Goal: Task Accomplishment & Management: Use online tool/utility

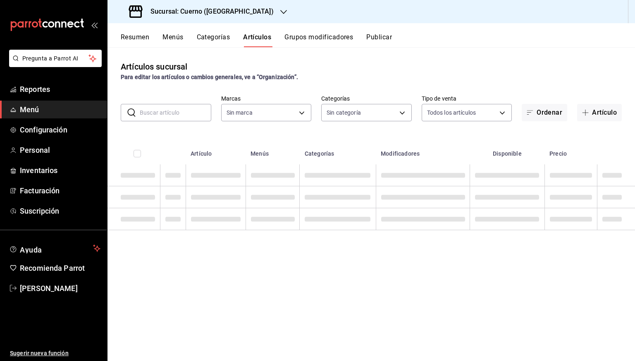
type input "c9e961b9-bc29-480f-a65c-324ff110f526"
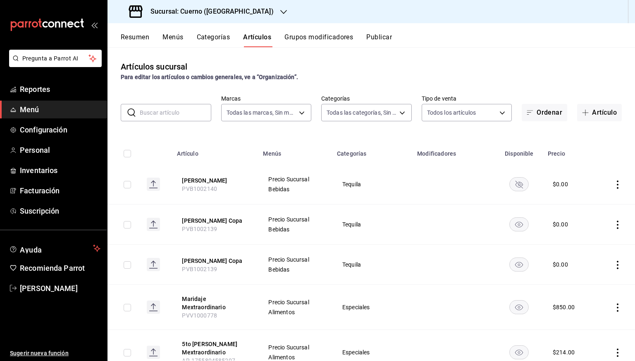
type input "a99b9eb1-d5e4-4ca6-a53e-4c42022e859a,8d843363-7b8b-4002-90a0-c01944697fe5,d20f9…"
click at [195, 14] on h3 "Sucursal: Cuerno ([GEOGRAPHIC_DATA])" at bounding box center [209, 12] width 130 height 10
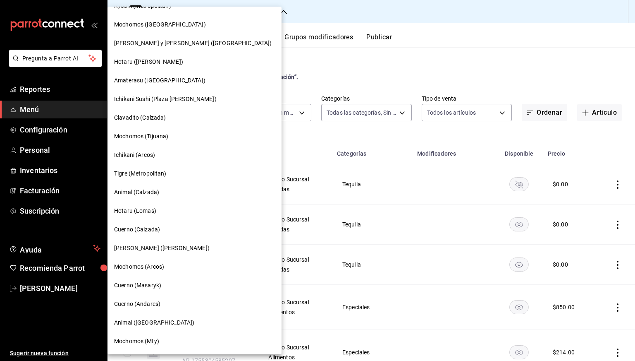
scroll to position [31, 0]
click at [154, 30] on div "Mochomos ([GEOGRAPHIC_DATA])" at bounding box center [195, 26] width 174 height 19
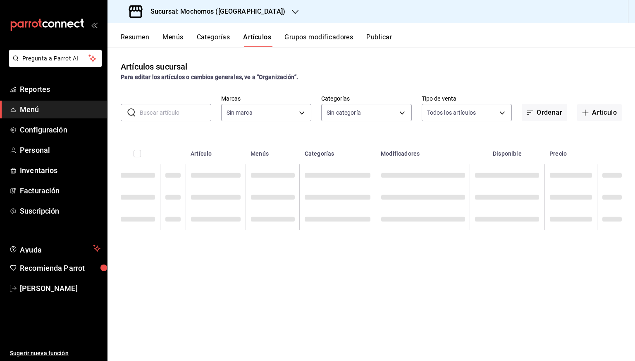
type input "65eb7388-82e4-42fa-8caf-680550c77e6f"
type input "357a9704-c999-4c63-af81-0c25438b67b5,a93eec79-672f-49c2-b1cd-14f211909374,5e983…"
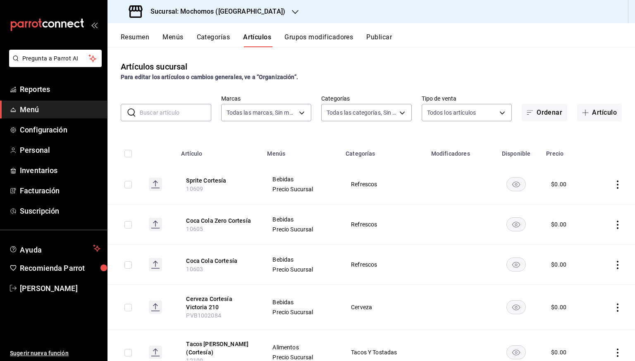
click at [509, 186] on rect "availability-product" at bounding box center [516, 184] width 19 height 14
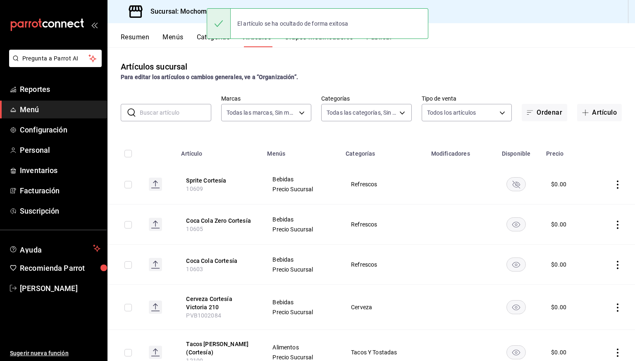
click at [511, 212] on td at bounding box center [516, 224] width 50 height 40
click at [513, 225] on icon "availability-product" at bounding box center [517, 225] width 8 height 6
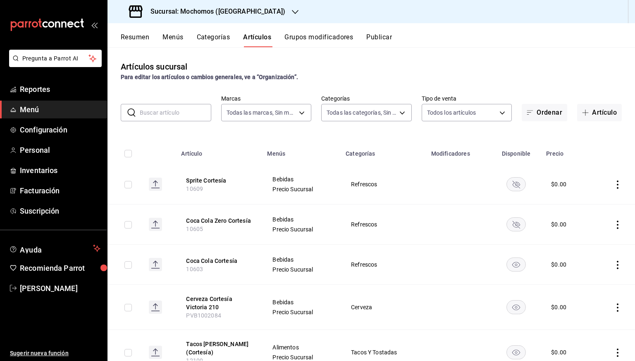
click at [511, 261] on rect "availability-product" at bounding box center [516, 264] width 19 height 14
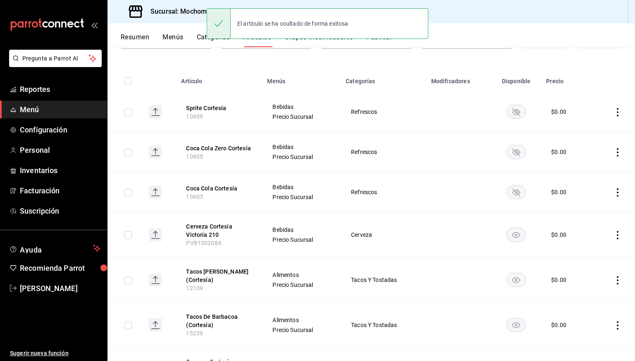
scroll to position [76, 0]
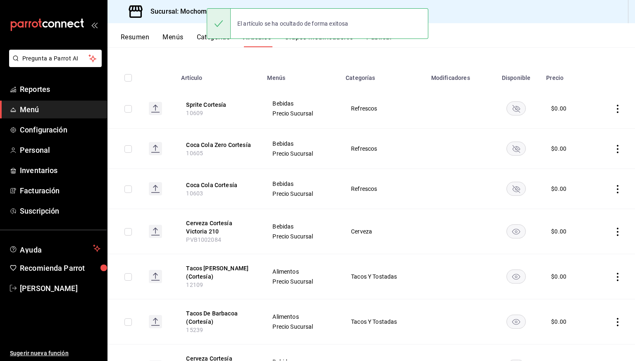
click at [509, 235] on rect "availability-product" at bounding box center [516, 231] width 19 height 14
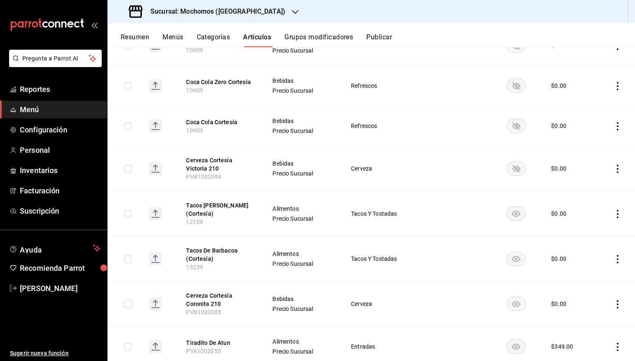
scroll to position [139, 0]
click at [510, 216] on rect "availability-product" at bounding box center [516, 213] width 19 height 14
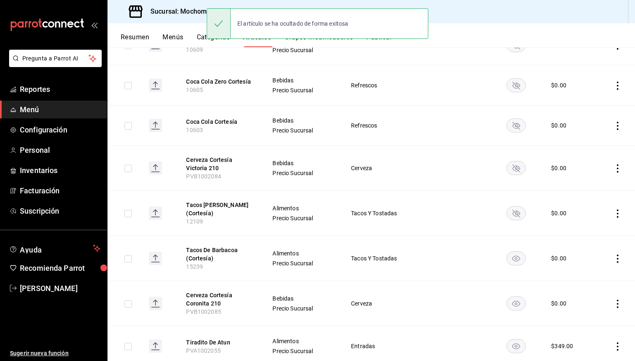
click at [513, 259] on icon "availability-product" at bounding box center [517, 259] width 8 height 6
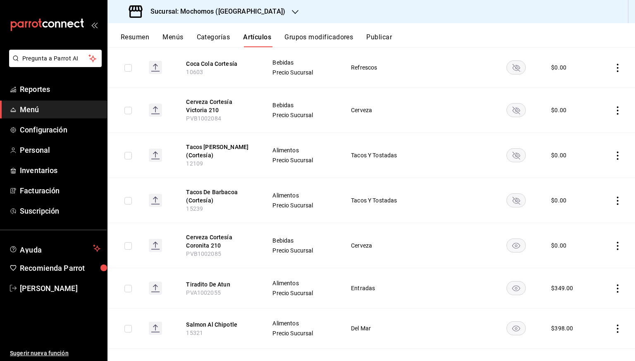
scroll to position [198, 0]
click at [511, 249] on rect "availability-product" at bounding box center [516, 245] width 19 height 14
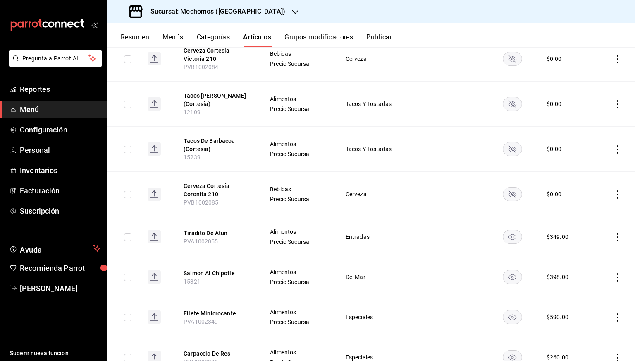
scroll to position [0, 0]
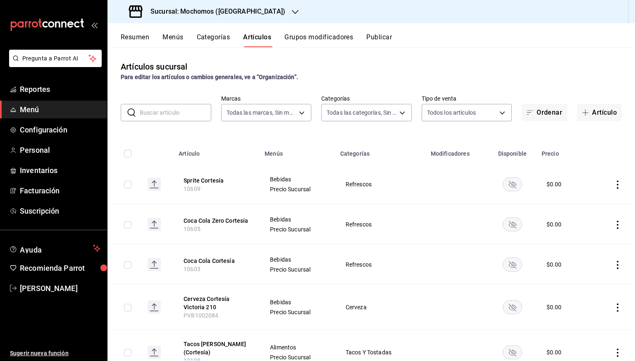
click at [380, 43] on button "Publicar" at bounding box center [379, 40] width 26 height 14
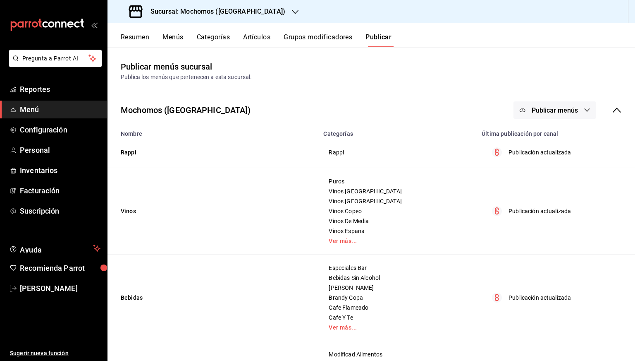
click at [566, 108] on span "Publicar menús" at bounding box center [555, 110] width 46 height 8
click at [546, 130] on li "Punto de venta" at bounding box center [549, 136] width 76 height 23
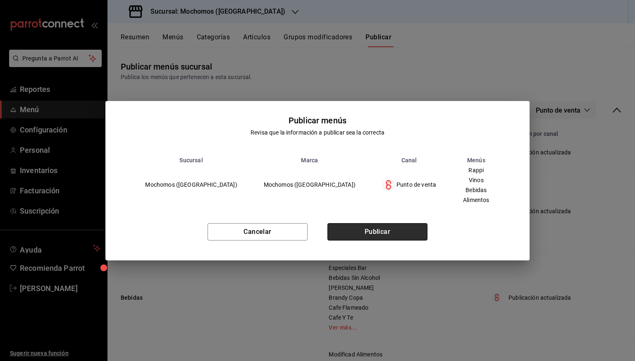
click at [383, 227] on button "Publicar" at bounding box center [378, 231] width 100 height 17
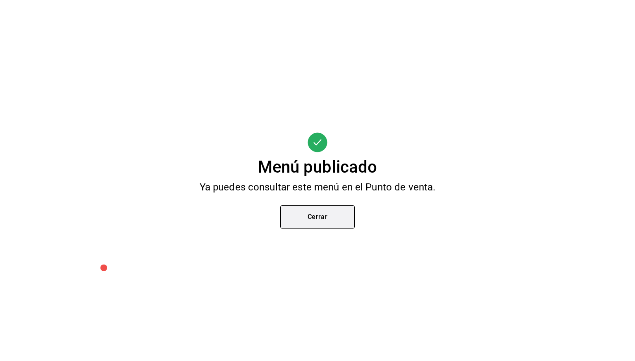
click at [331, 219] on button "Cerrar" at bounding box center [317, 216] width 74 height 23
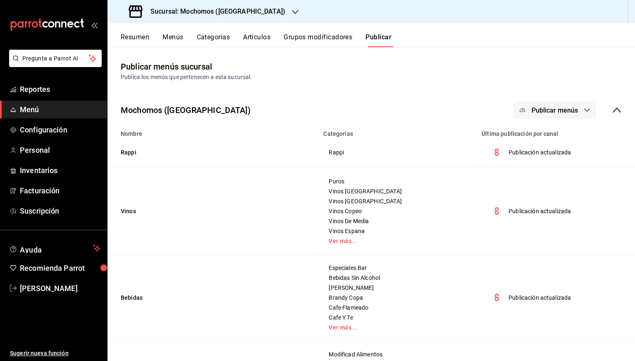
click at [205, 15] on h3 "Sucursal: Mochomos ([GEOGRAPHIC_DATA])" at bounding box center [214, 12] width 141 height 10
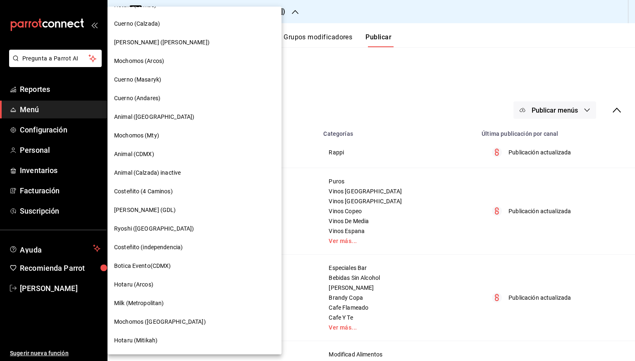
scroll to position [237, 0]
click at [146, 101] on span "Cuerno (Andares)" at bounding box center [137, 99] width 46 height 9
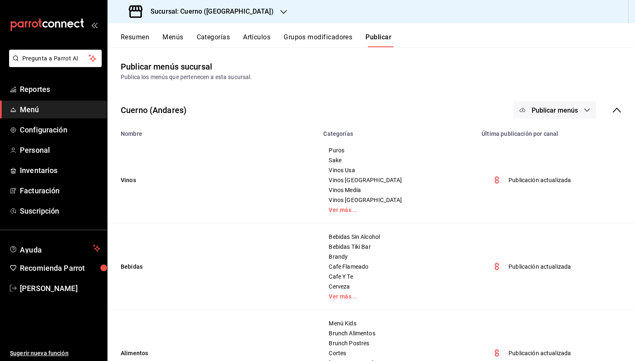
click at [259, 34] on button "Artículos" at bounding box center [256, 40] width 27 height 14
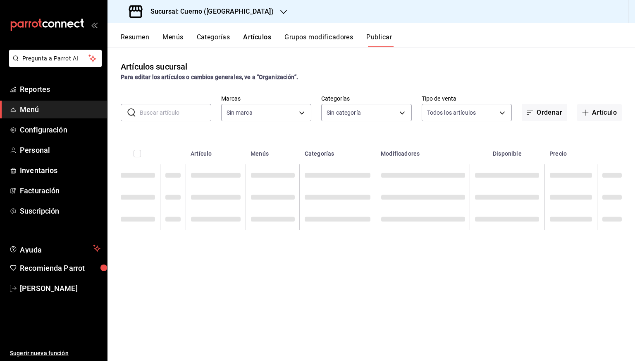
type input "c9e961b9-bc29-480f-a65c-324ff110f526"
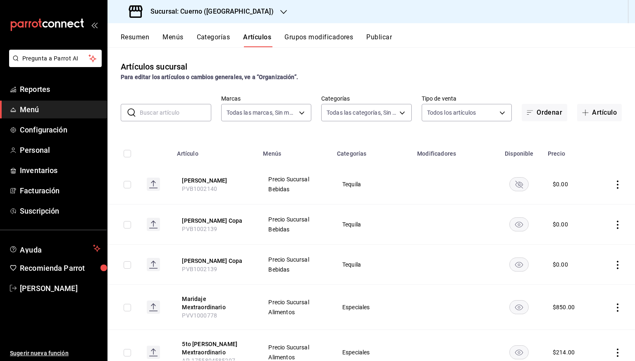
type input "a99b9eb1-d5e4-4ca6-a53e-4c42022e859a,8d843363-7b8b-4002-90a0-c01944697fe5,d20f9…"
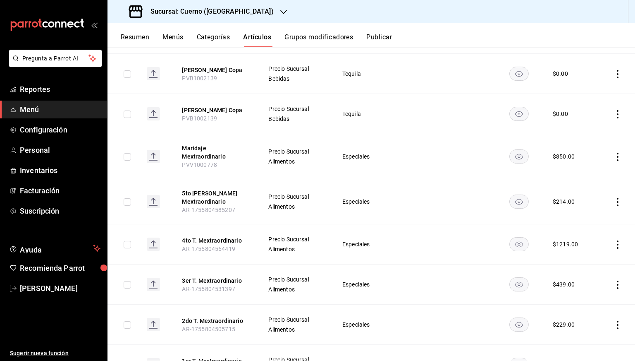
scroll to position [180, 0]
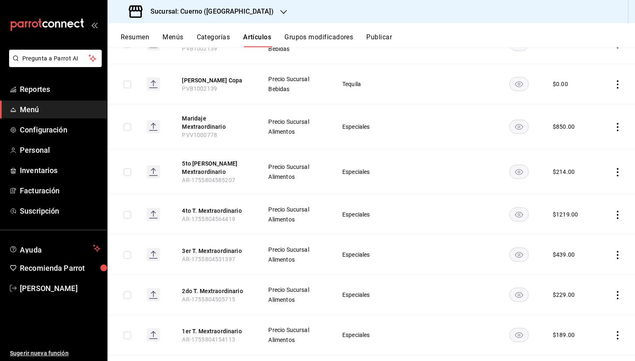
click at [515, 127] on icon "availability-product" at bounding box center [519, 127] width 8 height 6
click at [514, 165] on rect "availability-product" at bounding box center [519, 172] width 19 height 14
click at [515, 210] on rect "availability-product" at bounding box center [519, 215] width 19 height 14
click at [515, 252] on icon "availability-product" at bounding box center [519, 255] width 8 height 6
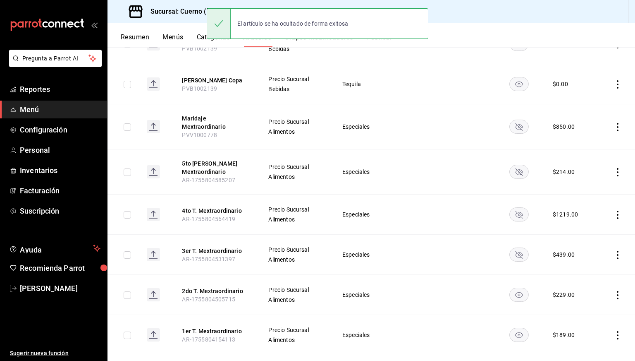
click at [515, 288] on rect "availability-product" at bounding box center [519, 295] width 19 height 14
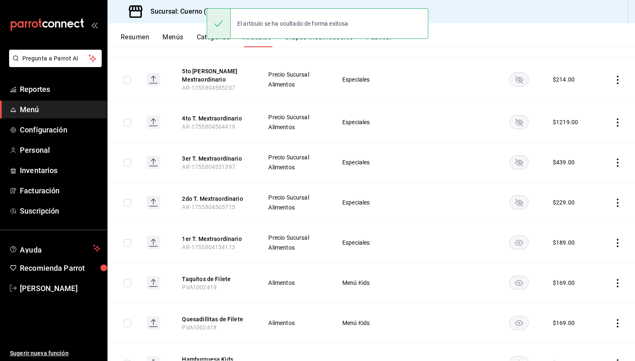
scroll to position [276, 0]
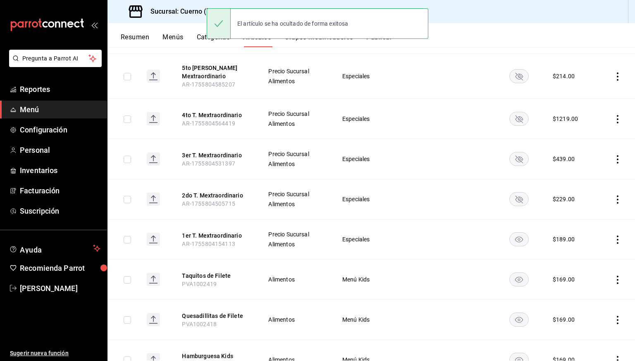
click at [515, 237] on rect "availability-product" at bounding box center [519, 239] width 19 height 14
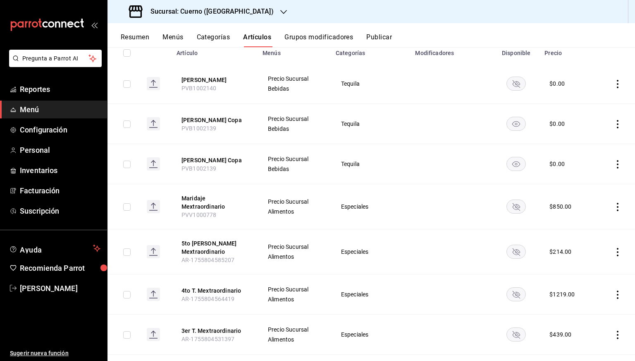
scroll to position [0, 0]
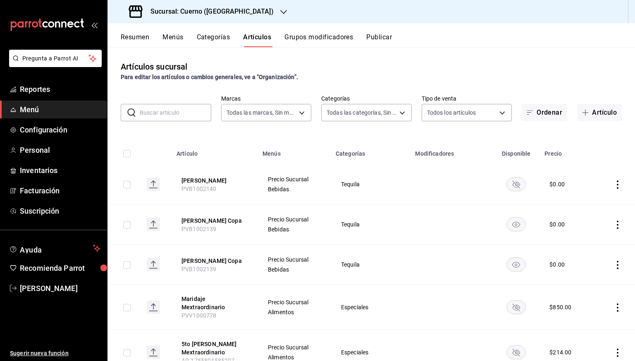
click at [372, 32] on div "Resumen Menús Categorías Artículos Grupos modificadores Publicar" at bounding box center [372, 35] width 528 height 24
click at [374, 32] on div "Resumen Menús Categorías Artículos Grupos modificadores Publicar" at bounding box center [372, 35] width 528 height 24
click at [378, 36] on button "Publicar" at bounding box center [379, 40] width 26 height 14
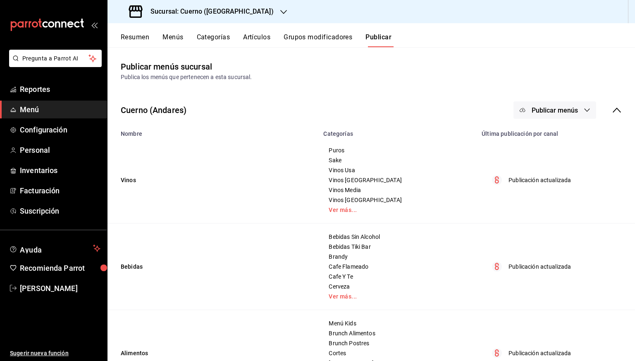
click at [537, 111] on span "Publicar menús" at bounding box center [555, 110] width 46 height 8
click at [541, 136] on span "Punto de venta" at bounding box center [561, 137] width 40 height 9
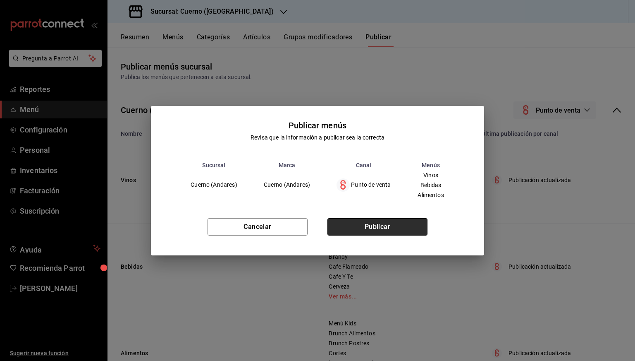
click at [381, 225] on button "Publicar" at bounding box center [378, 226] width 100 height 17
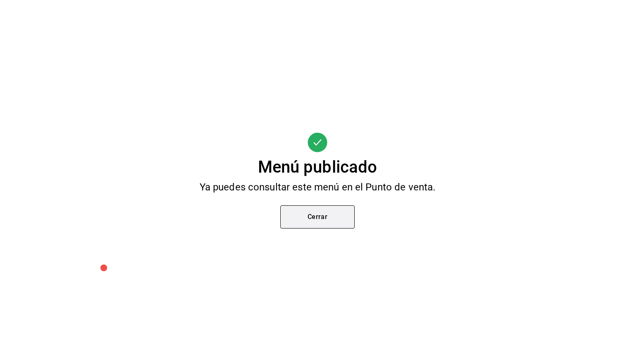
click at [307, 227] on button "Cerrar" at bounding box center [317, 216] width 74 height 23
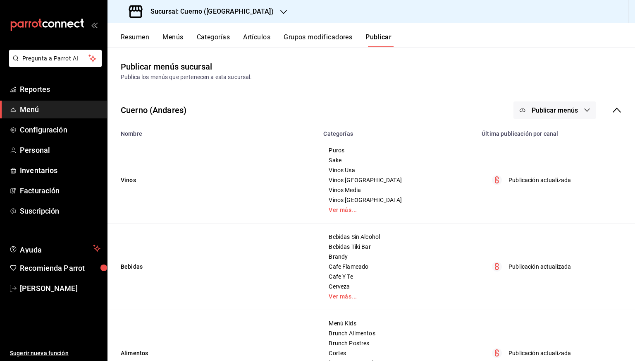
click at [307, 227] on td "Bebidas" at bounding box center [213, 266] width 211 height 86
click at [145, 35] on button "Resumen" at bounding box center [135, 40] width 29 height 14
